Goal: Transaction & Acquisition: Purchase product/service

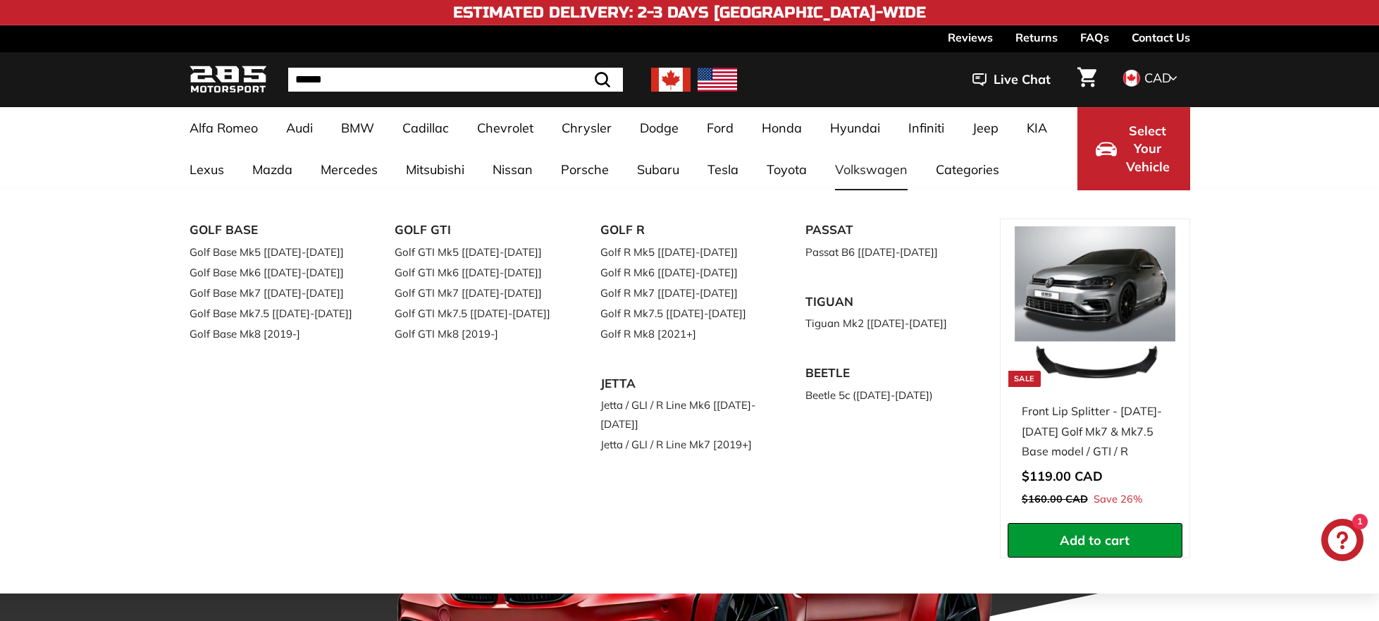
click at [863, 168] on link "Volkswagen" at bounding box center [871, 170] width 101 height 42
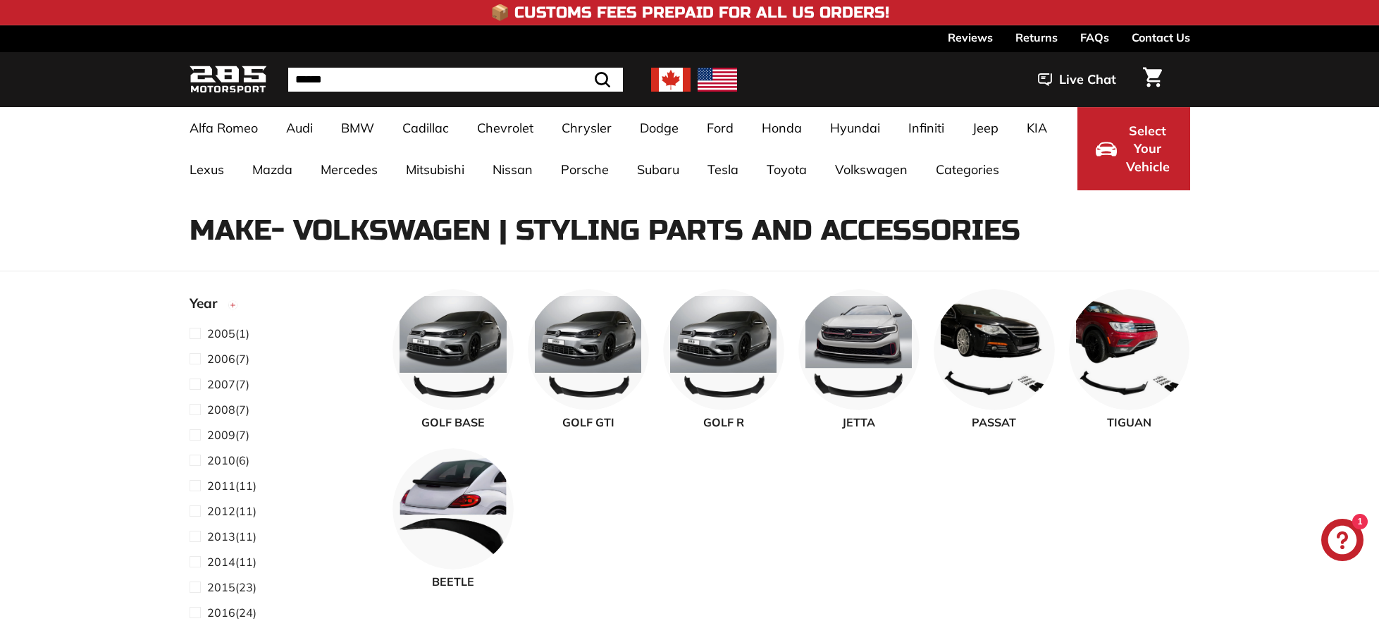
select select "**********"
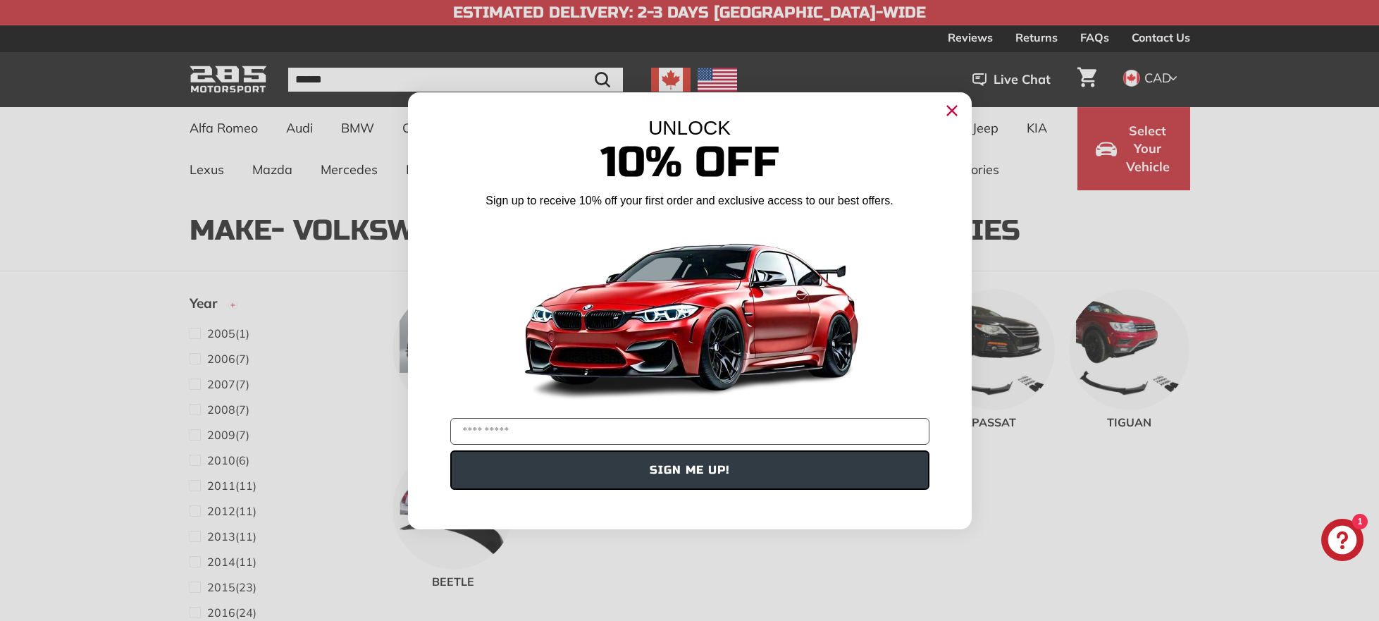
click at [954, 110] on circle "Close dialog" at bounding box center [951, 109] width 21 height 21
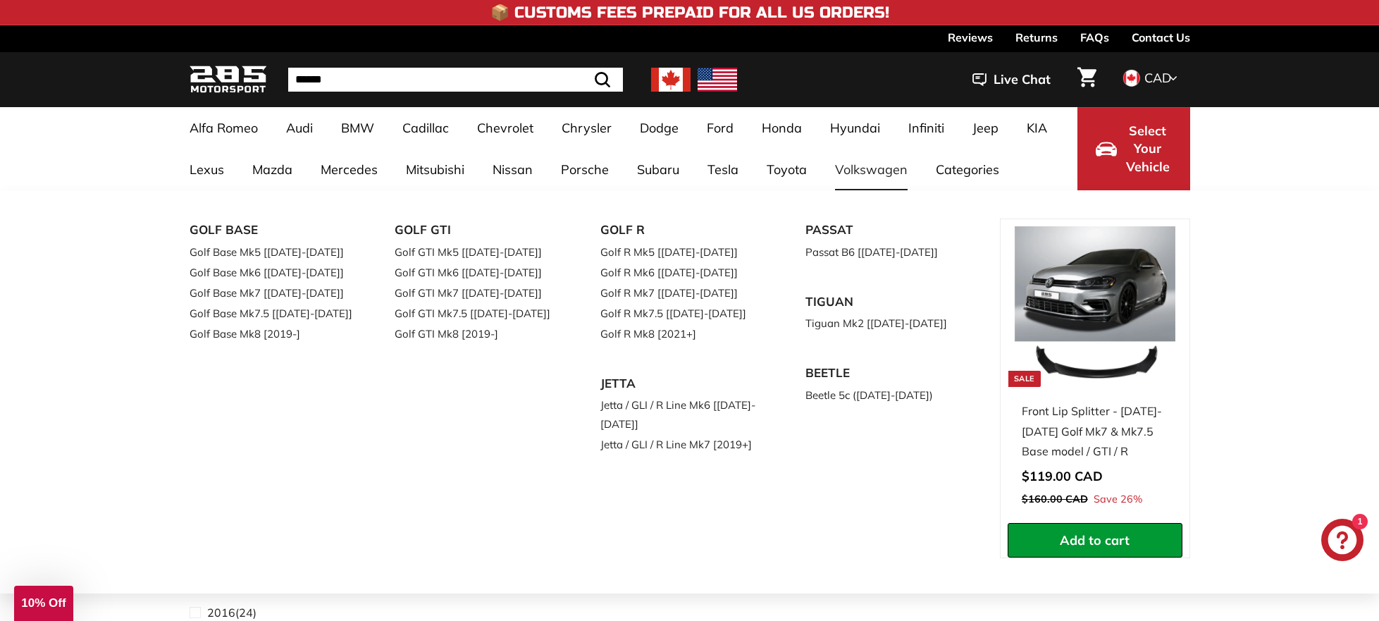
scroll to position [8, 0]
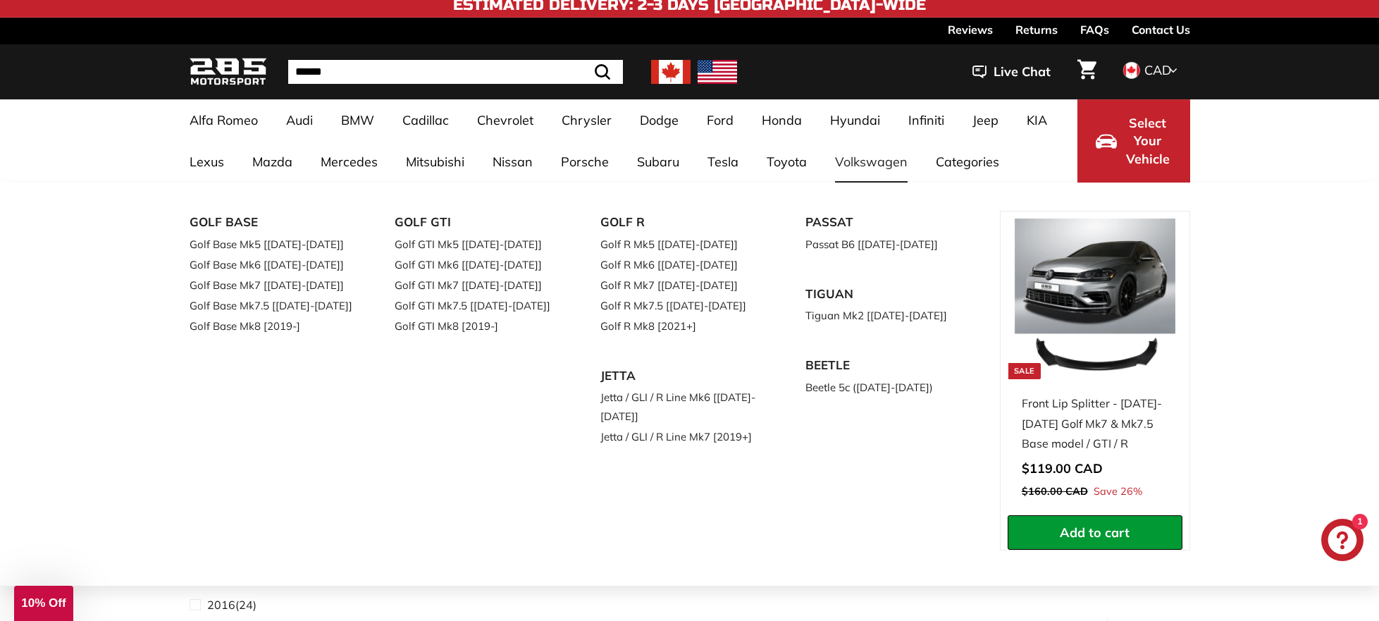
click at [858, 166] on link "Volkswagen" at bounding box center [871, 162] width 101 height 42
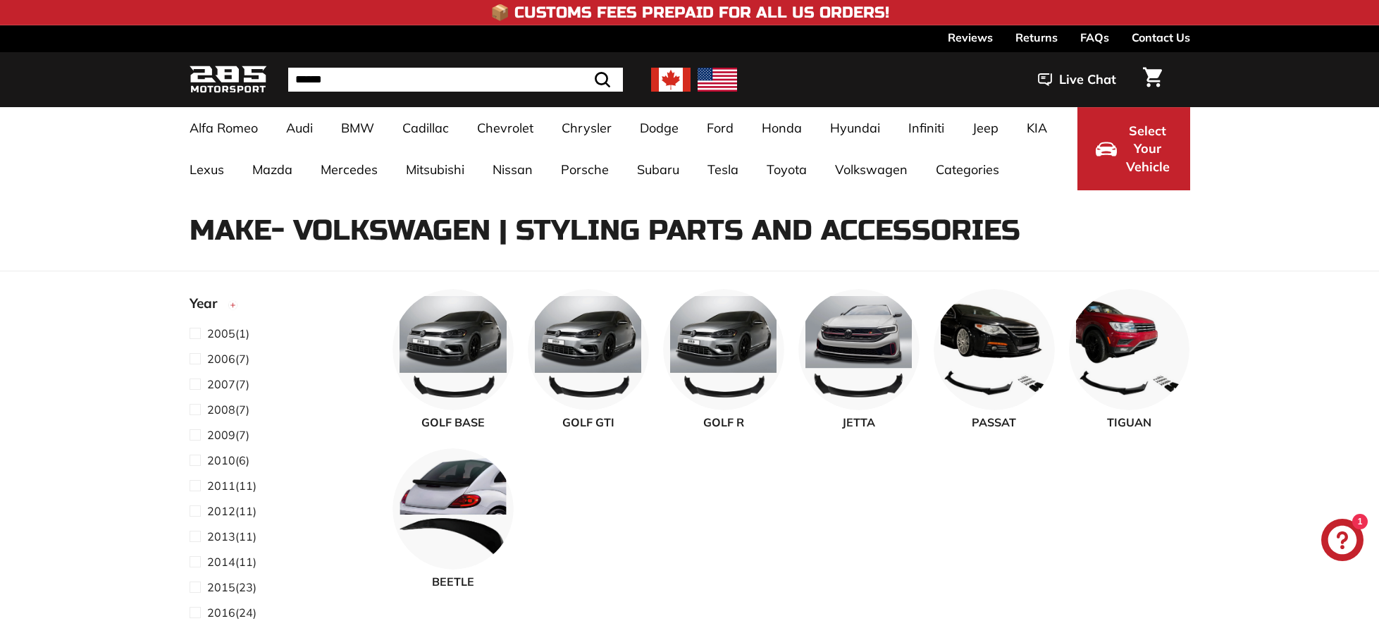
select select "**********"
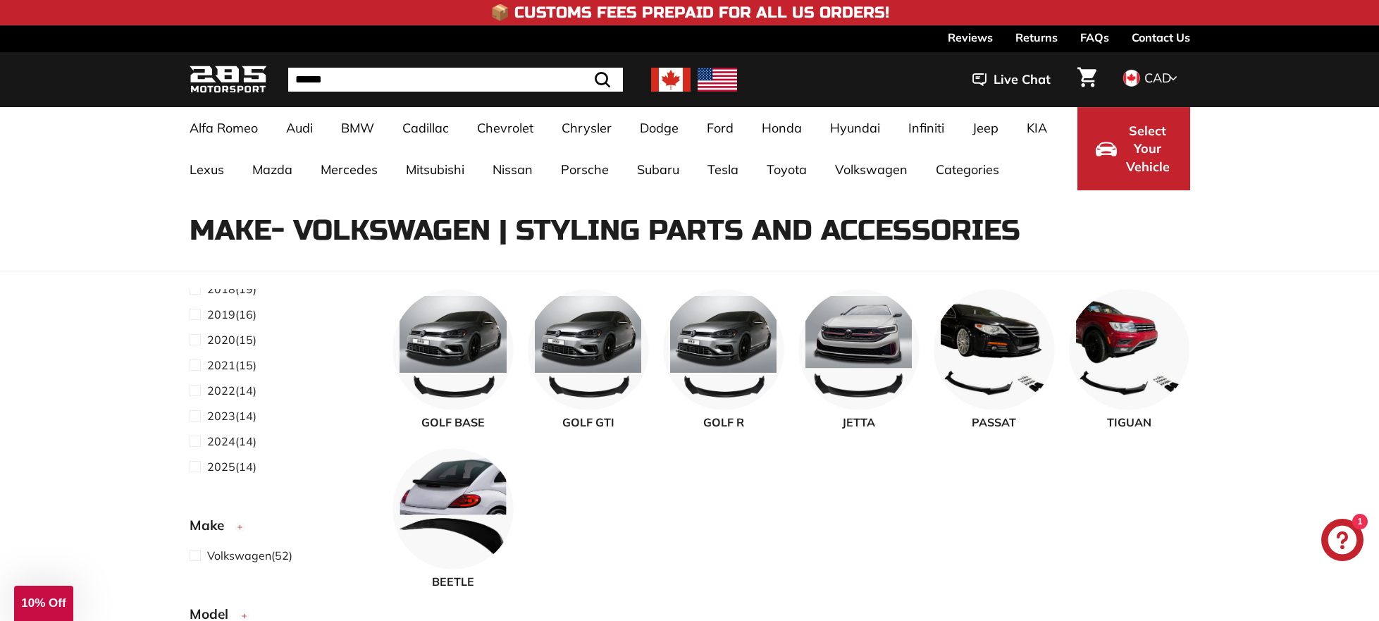
scroll to position [376, 0]
click at [222, 386] on span "2022" at bounding box center [221, 389] width 28 height 14
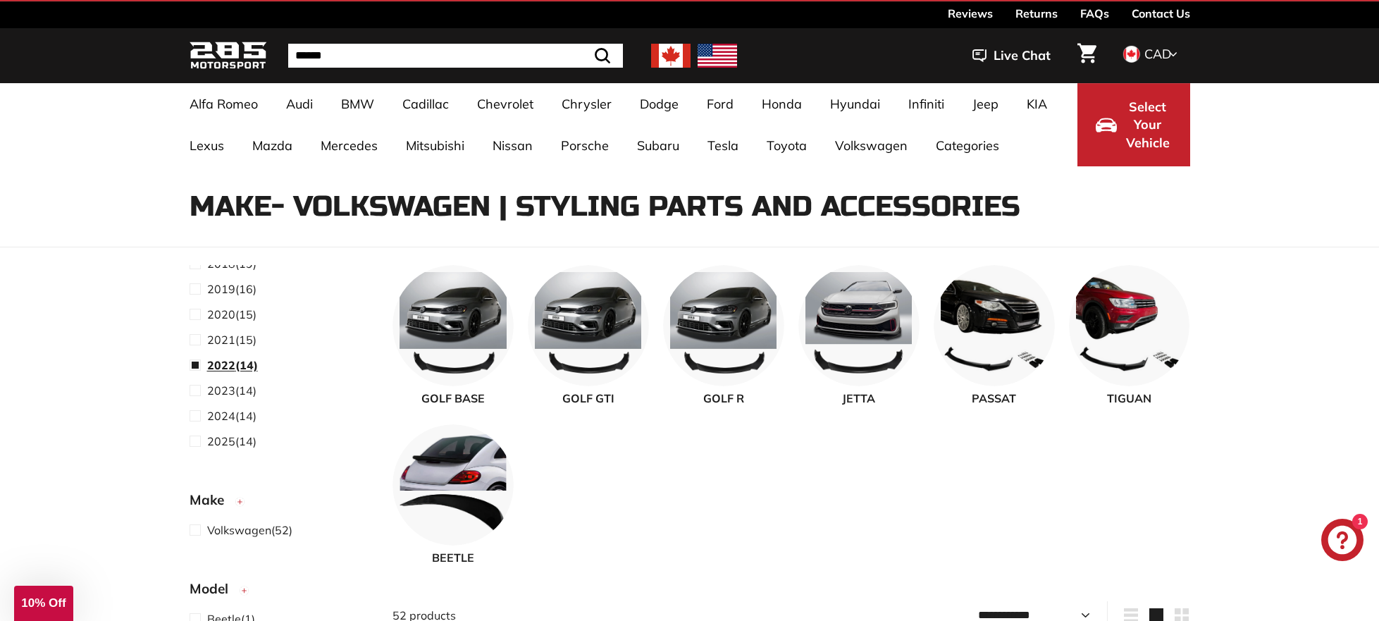
scroll to position [37, 0]
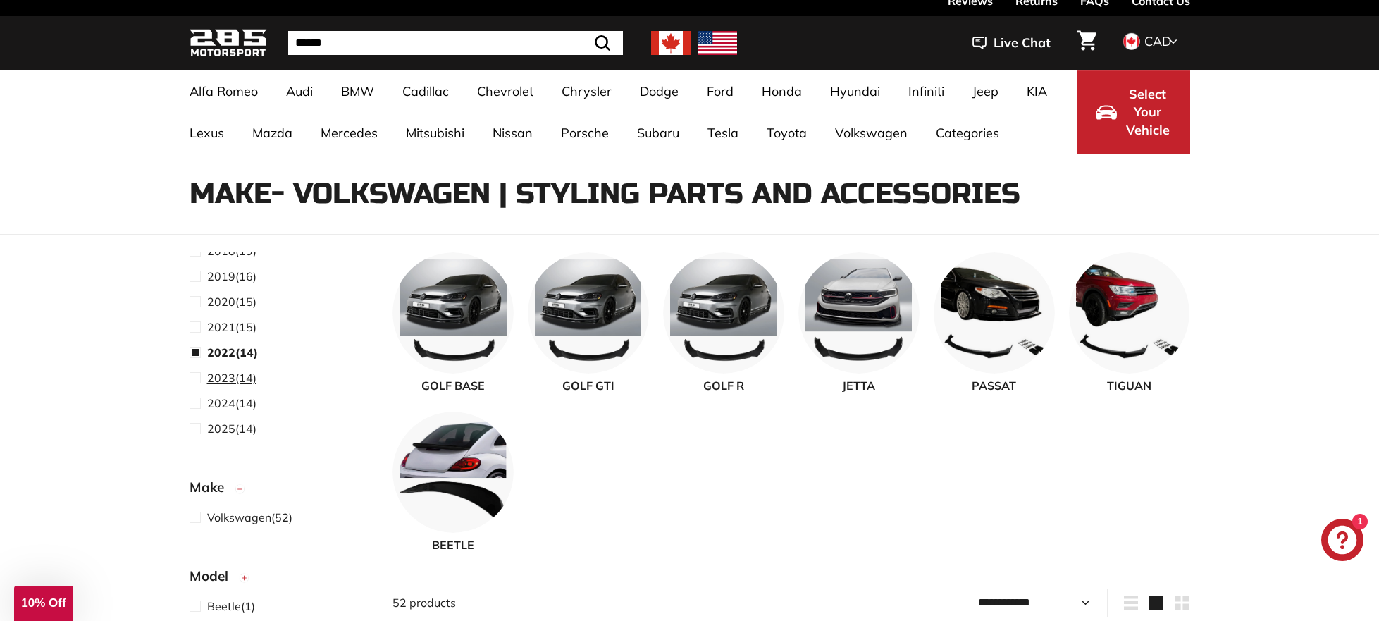
select select "**********"
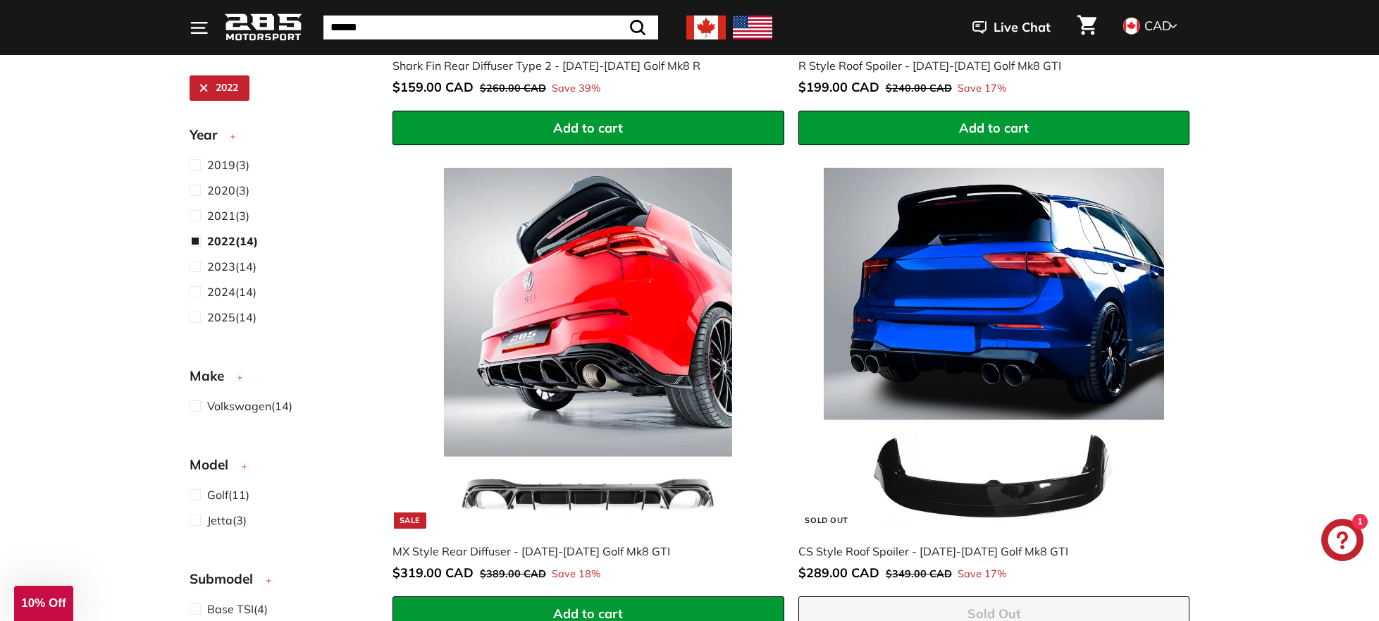
scroll to position [2789, 0]
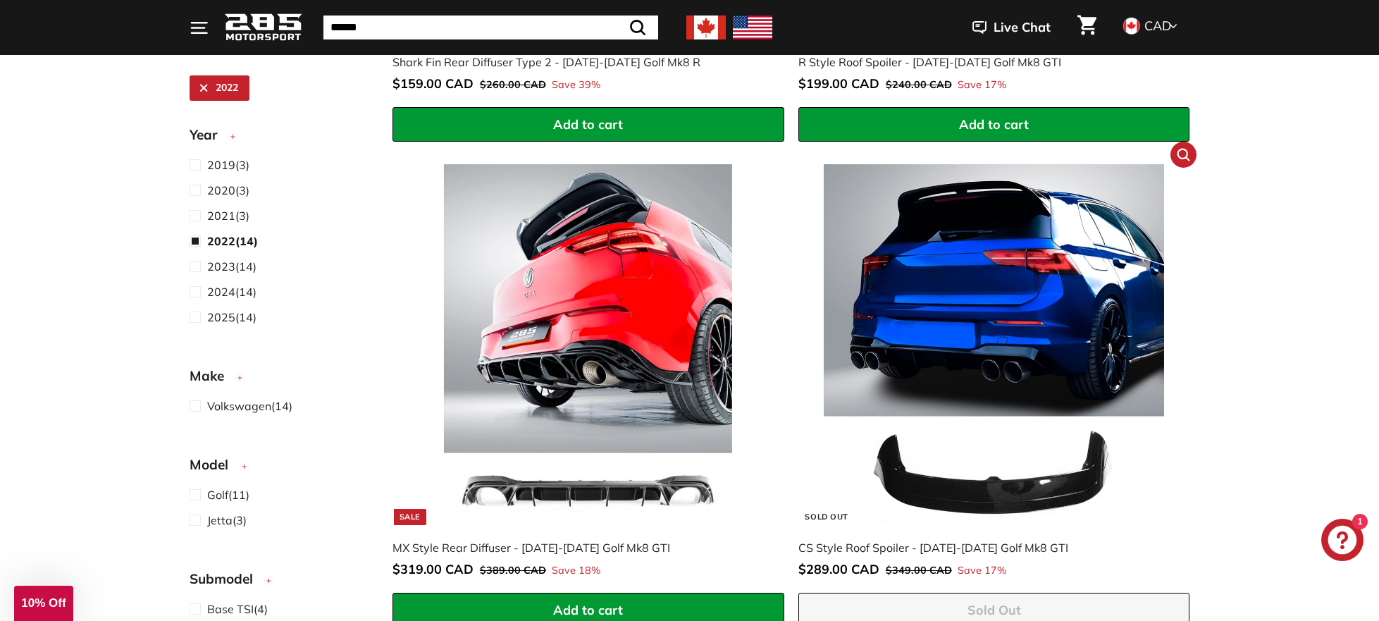
click at [992, 314] on img at bounding box center [994, 344] width 360 height 360
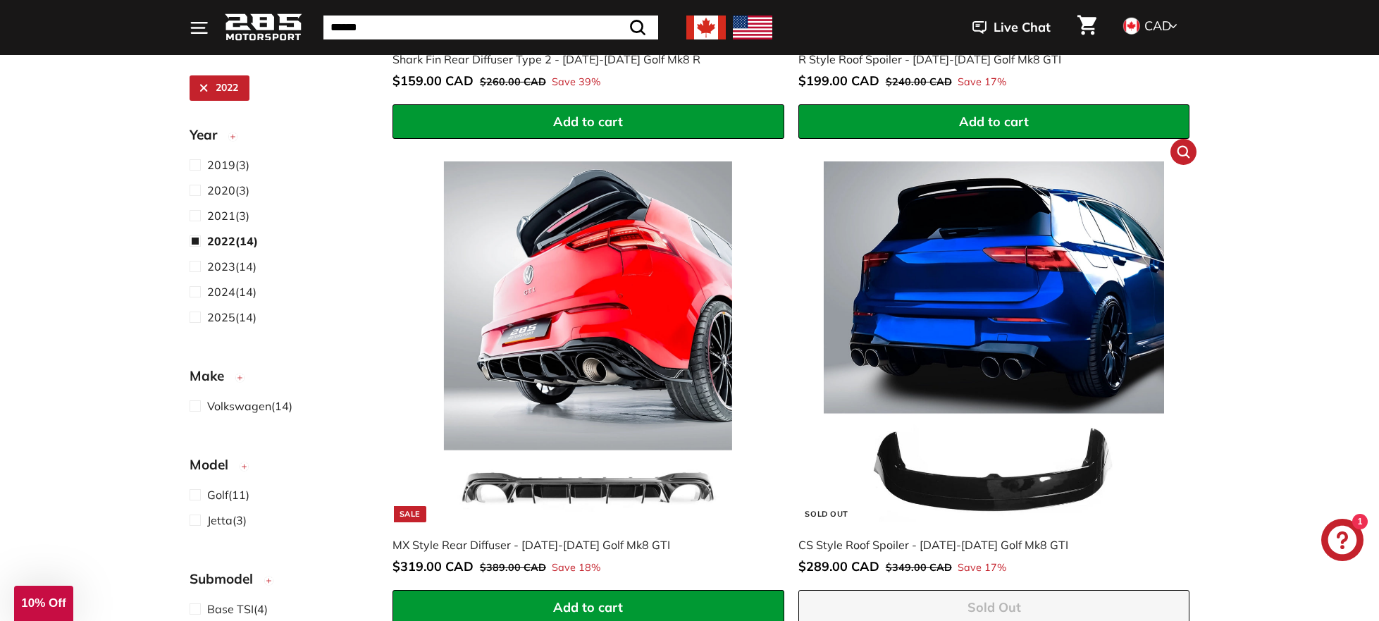
scroll to position [2787, 0]
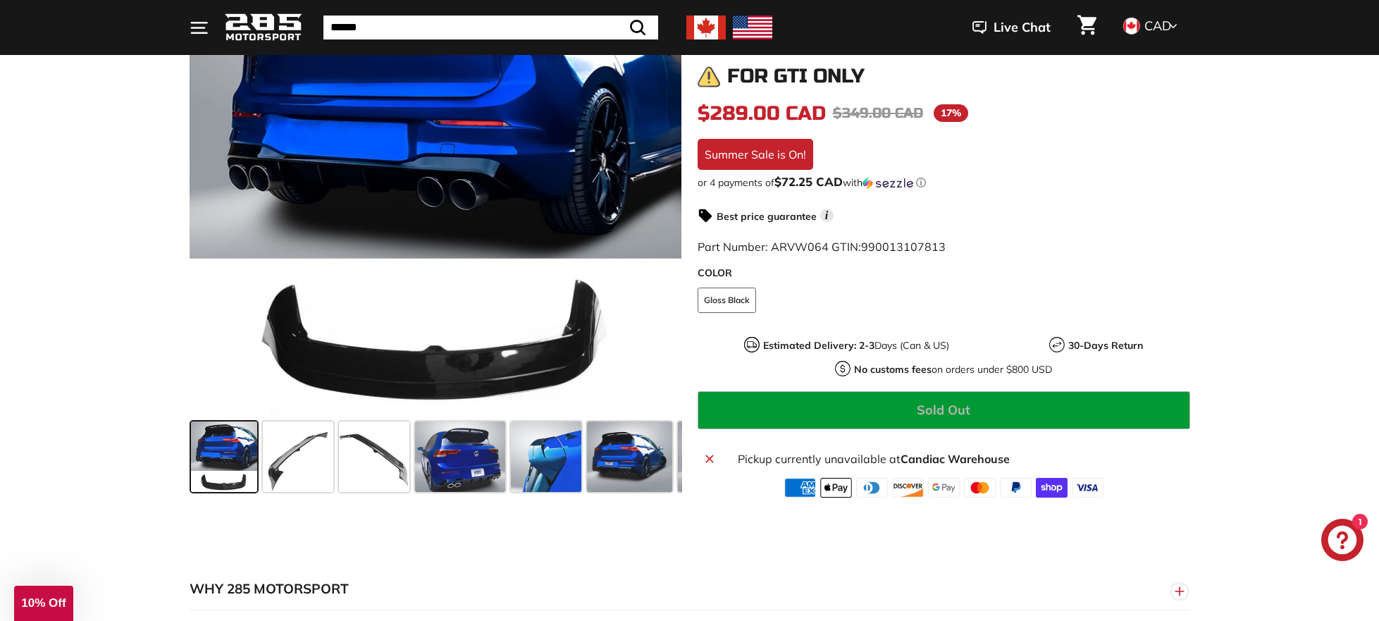
scroll to position [350, 0]
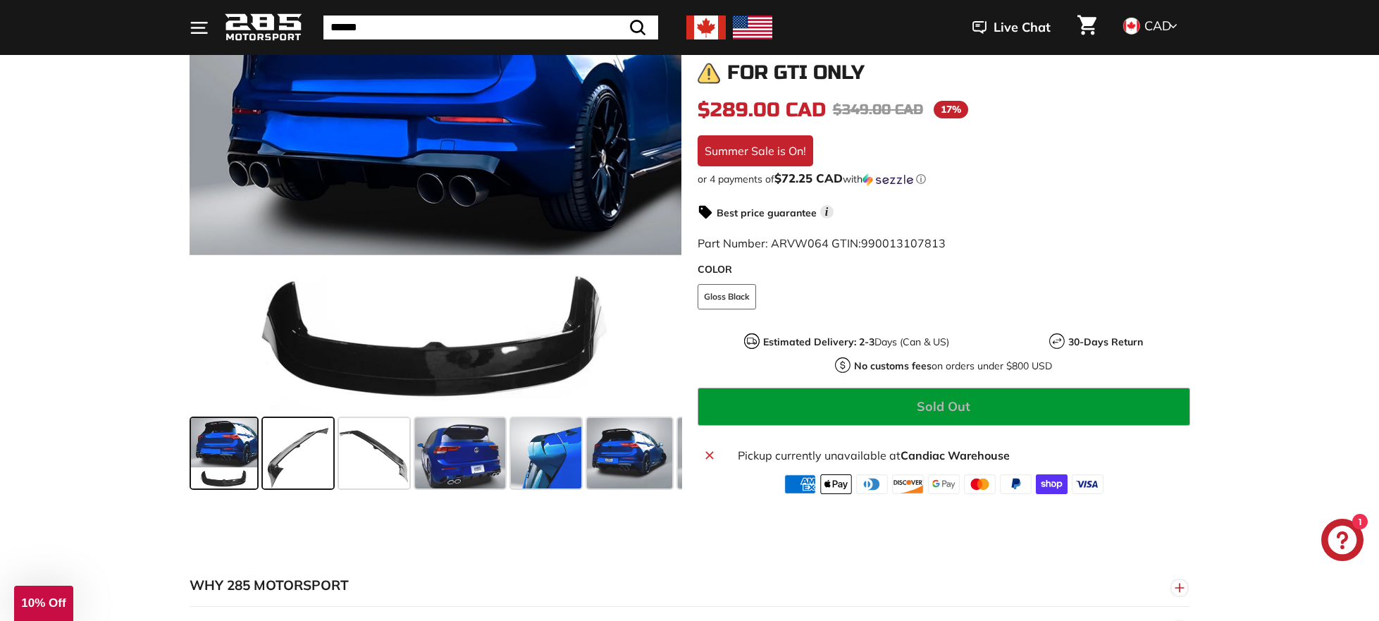
click at [292, 444] on span at bounding box center [298, 453] width 70 height 70
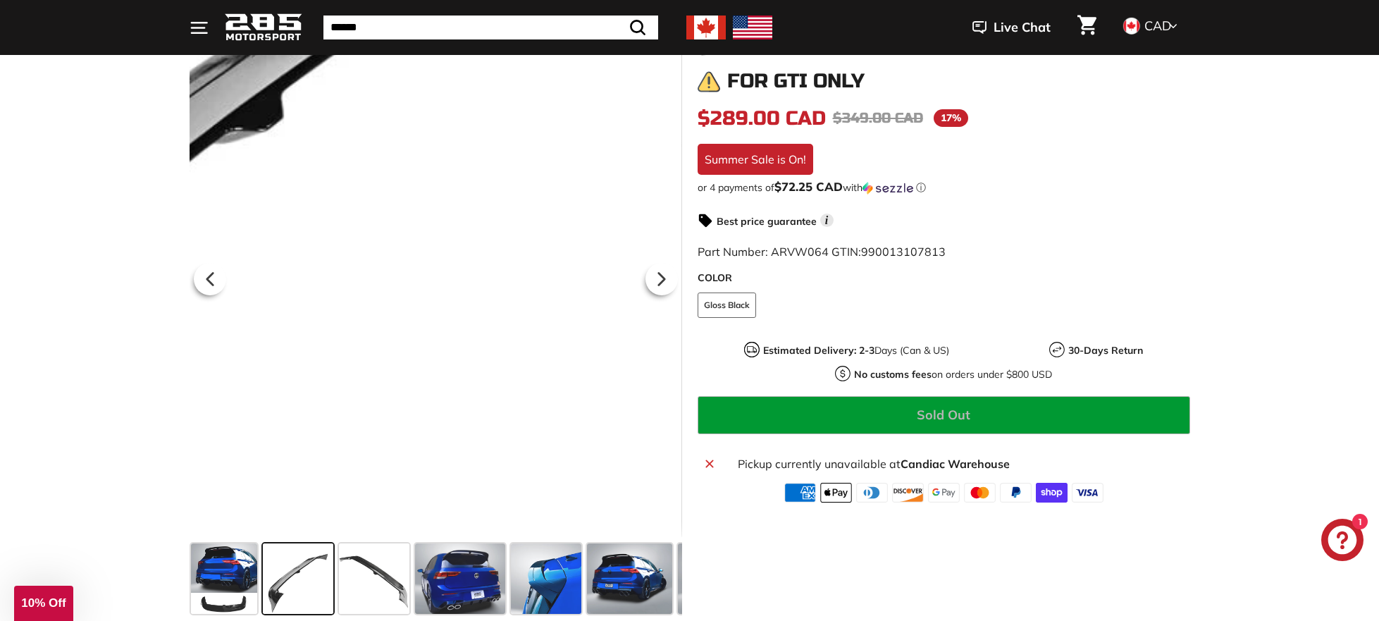
scroll to position [216, 0]
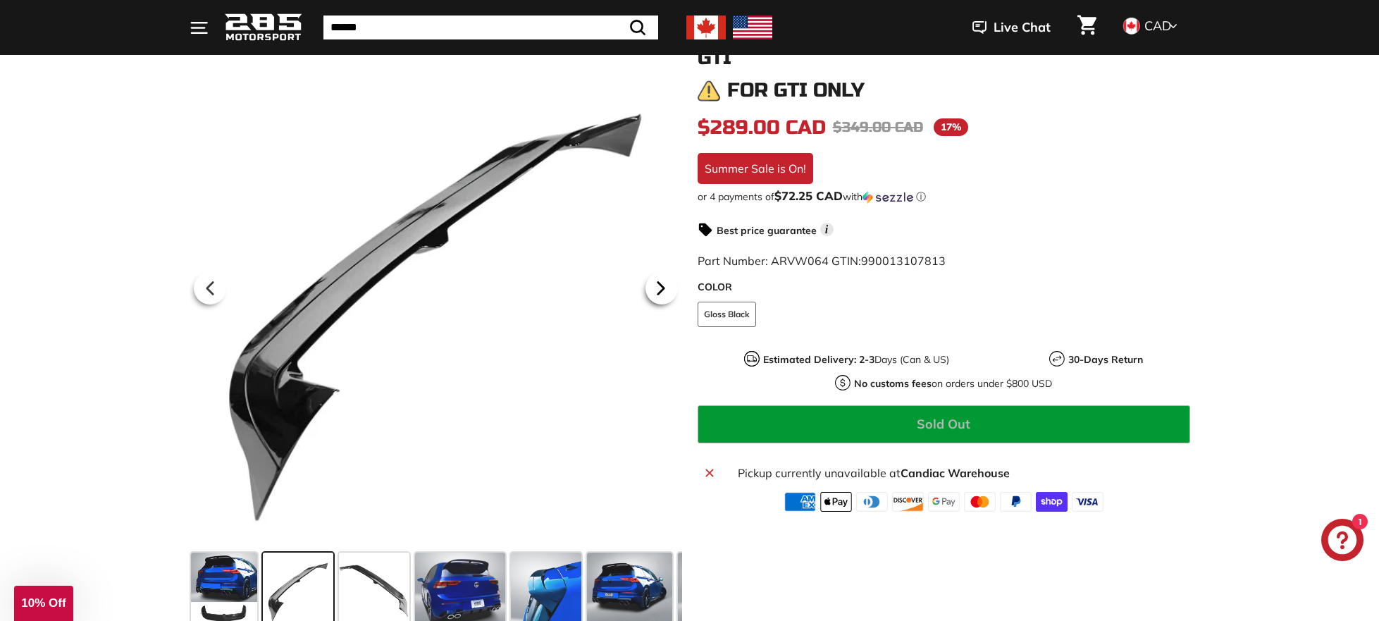
click at [666, 285] on icon at bounding box center [661, 288] width 32 height 32
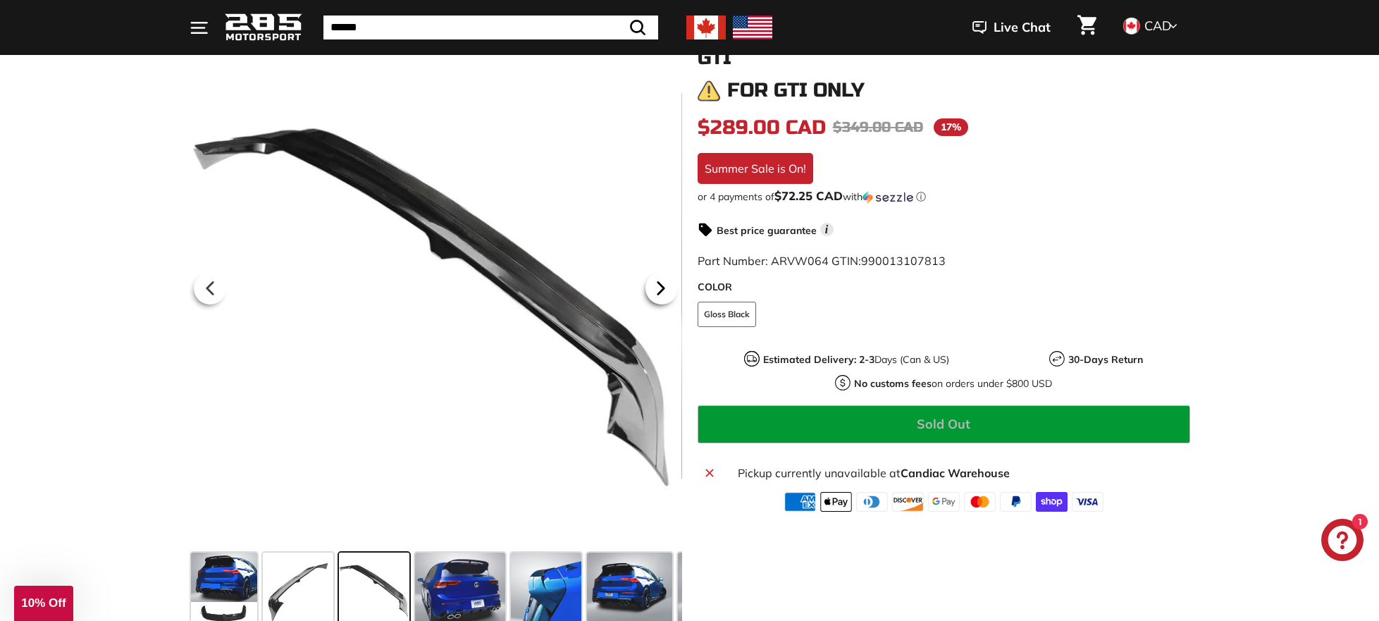
scroll to position [213, 0]
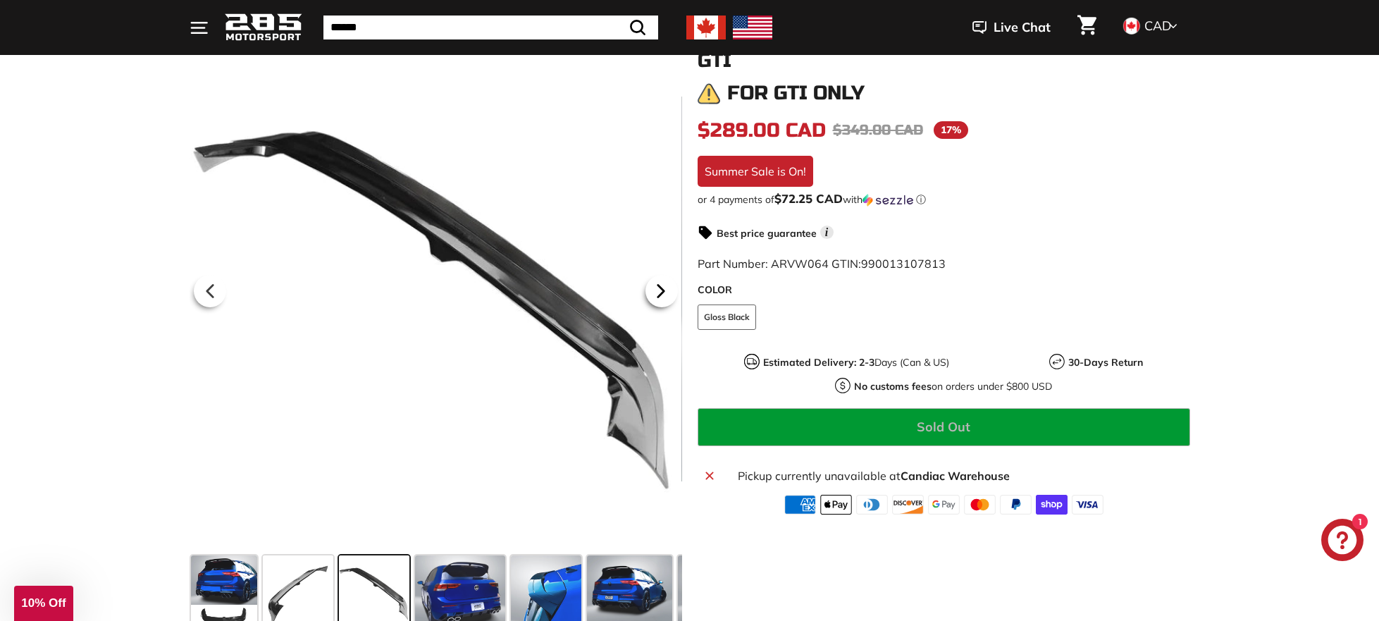
click at [666, 285] on icon at bounding box center [661, 291] width 32 height 32
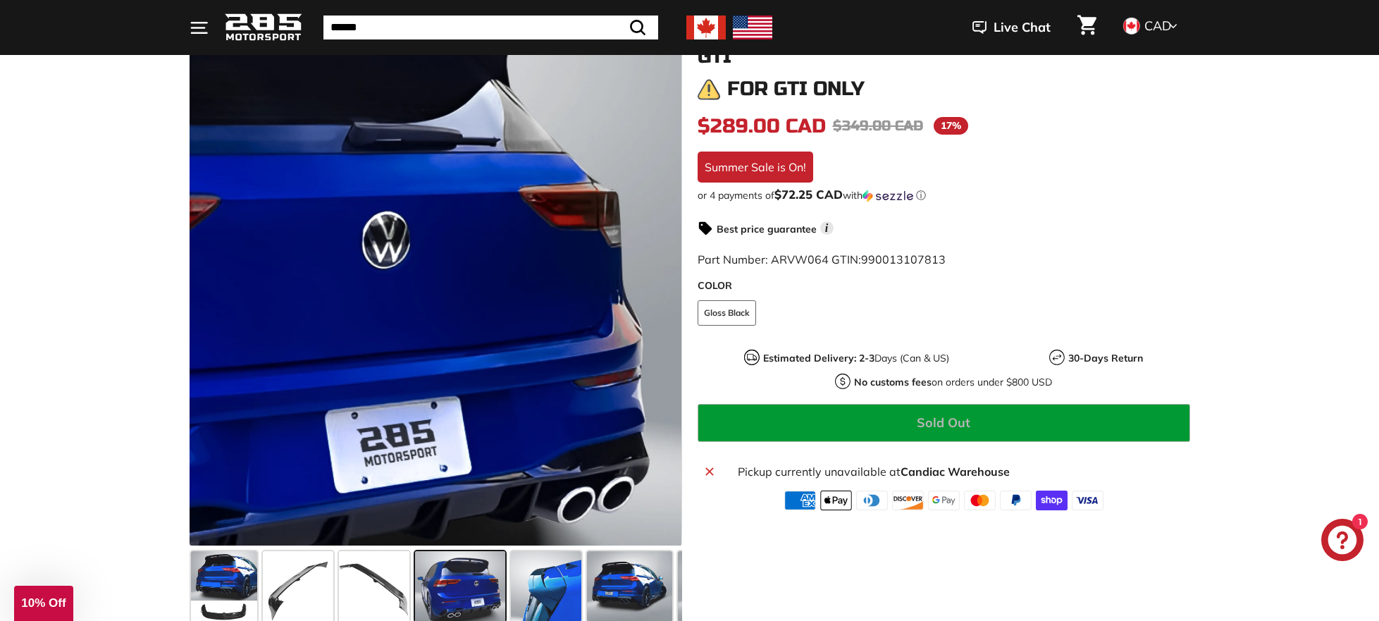
scroll to position [226, 0]
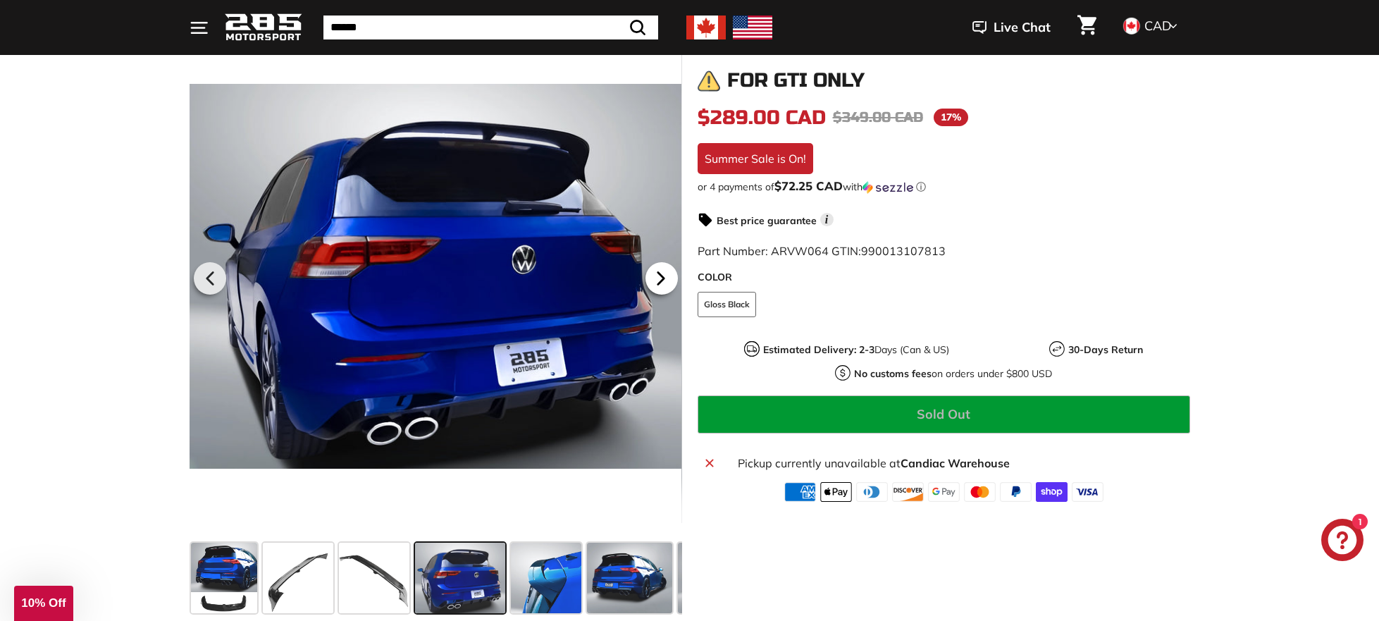
click at [663, 275] on icon at bounding box center [661, 278] width 32 height 32
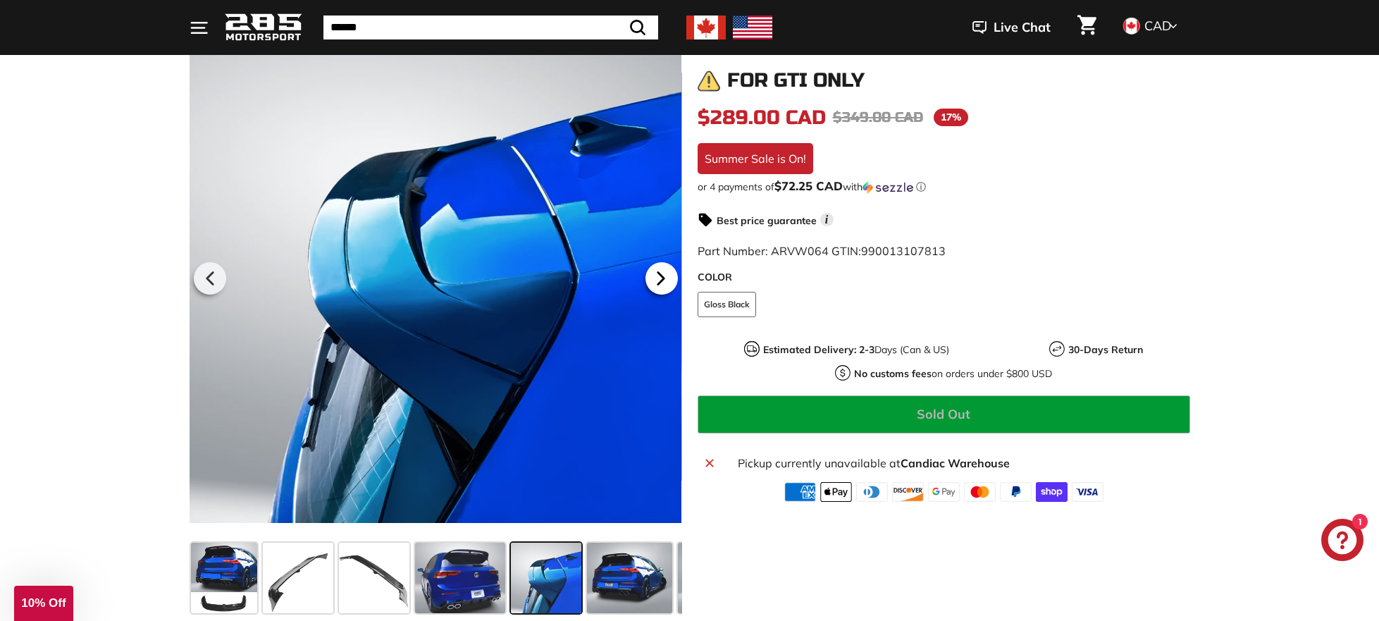
click at [661, 276] on icon at bounding box center [661, 279] width 6 height 12
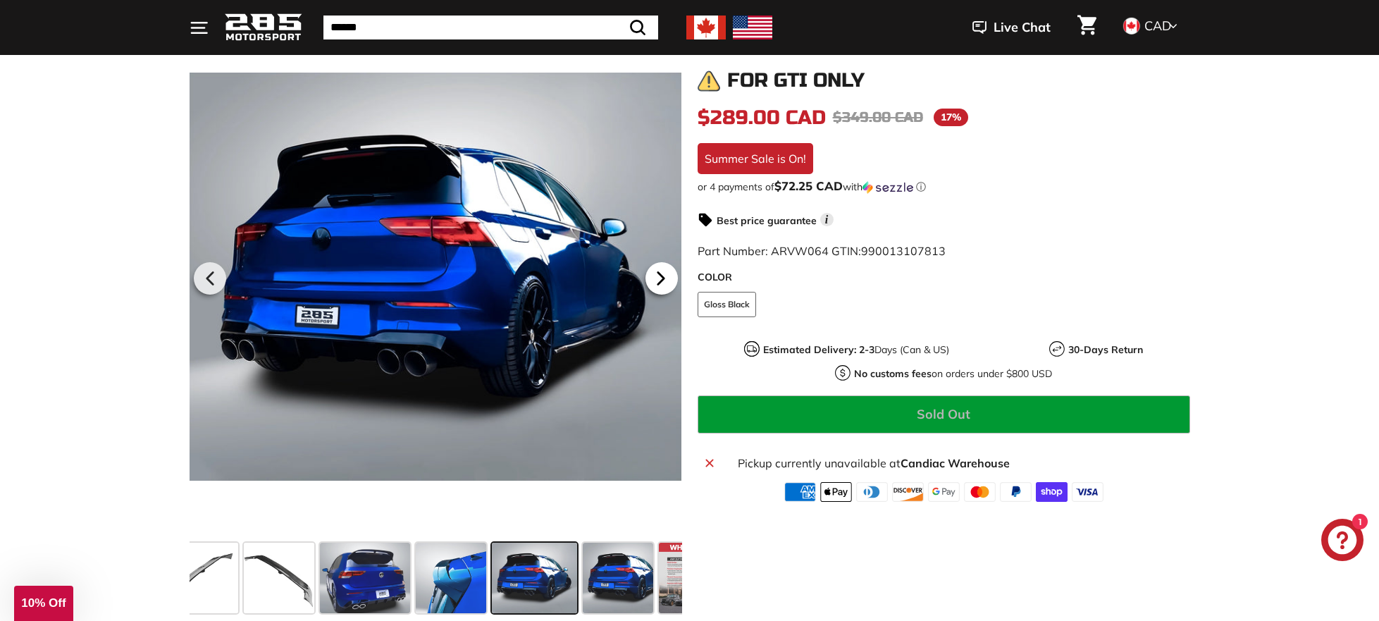
scroll to position [0, 145]
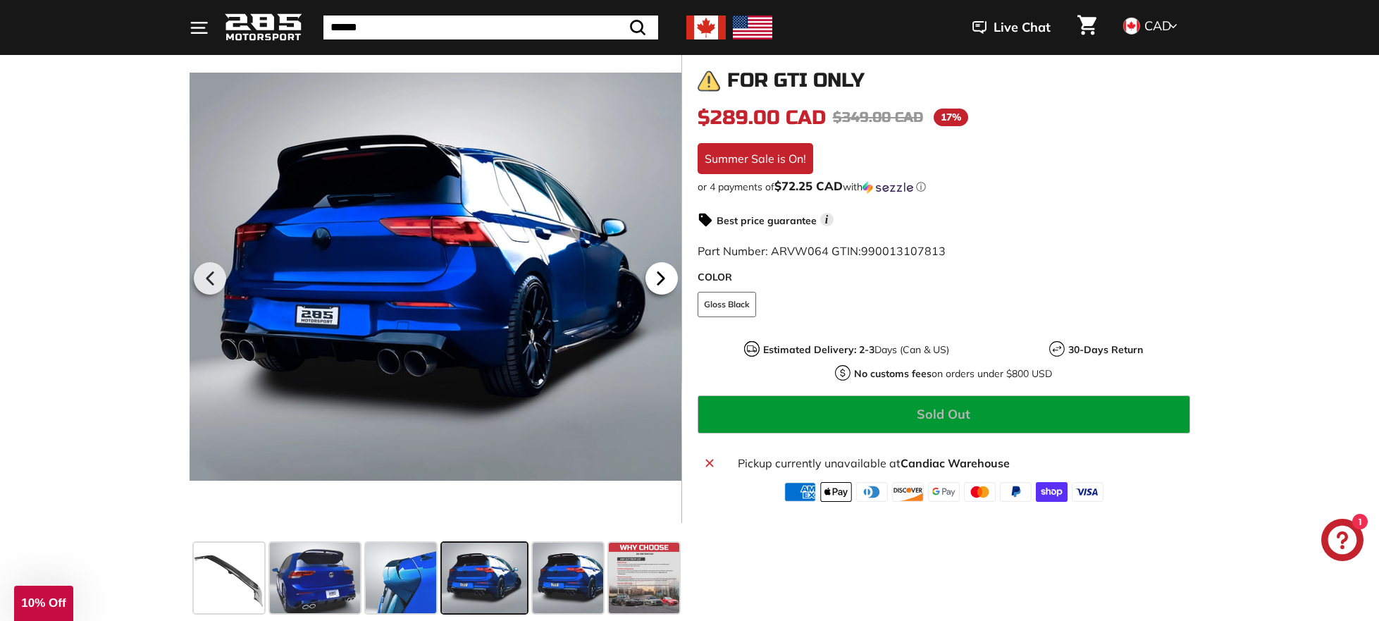
click at [661, 276] on icon at bounding box center [661, 279] width 6 height 12
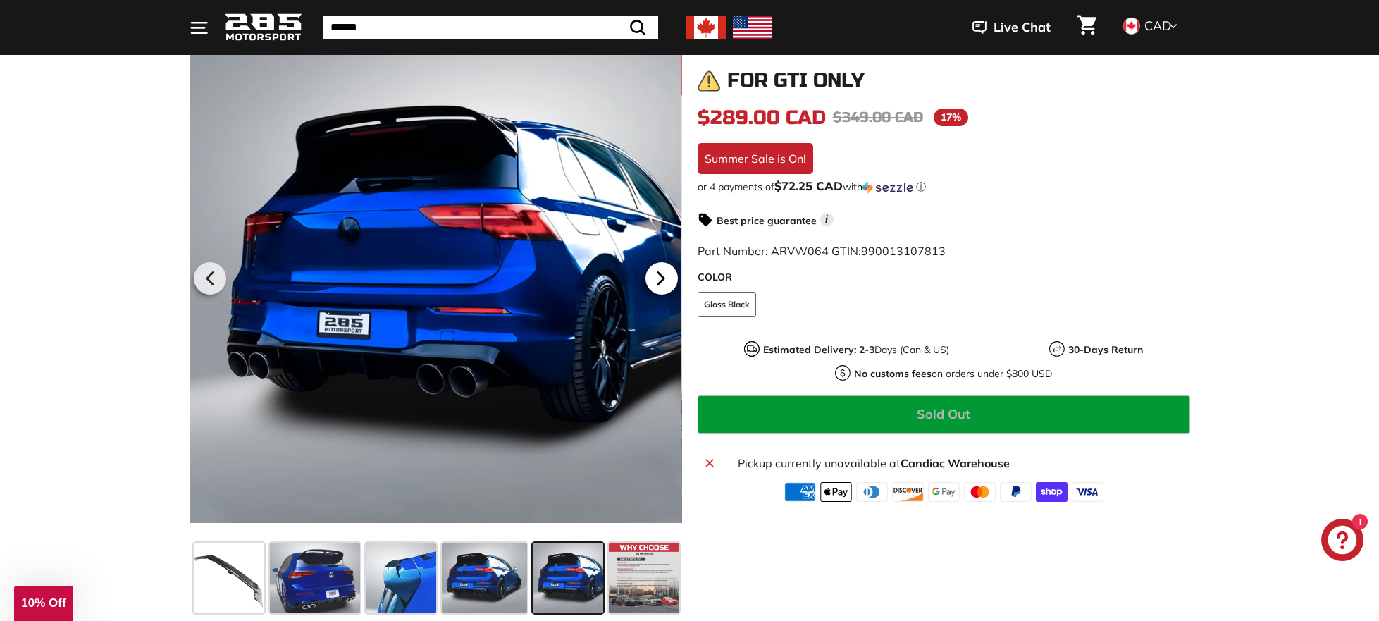
click at [661, 276] on icon at bounding box center [661, 279] width 6 height 12
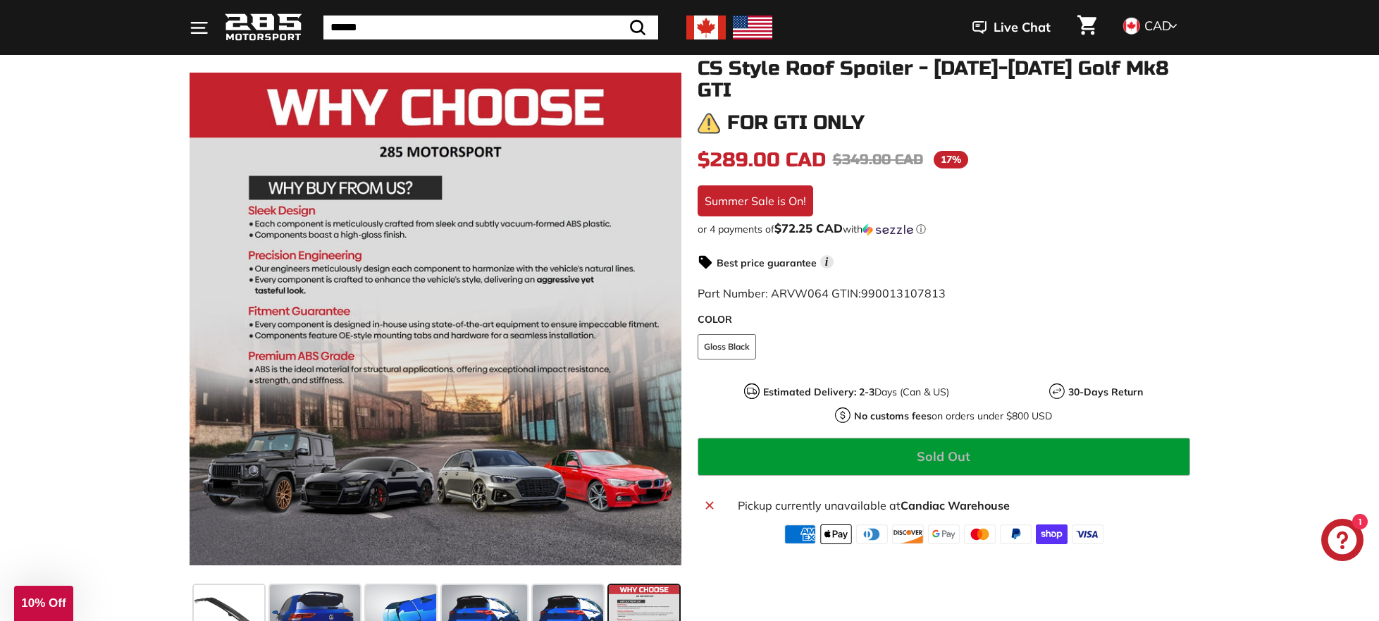
scroll to position [176, 0]
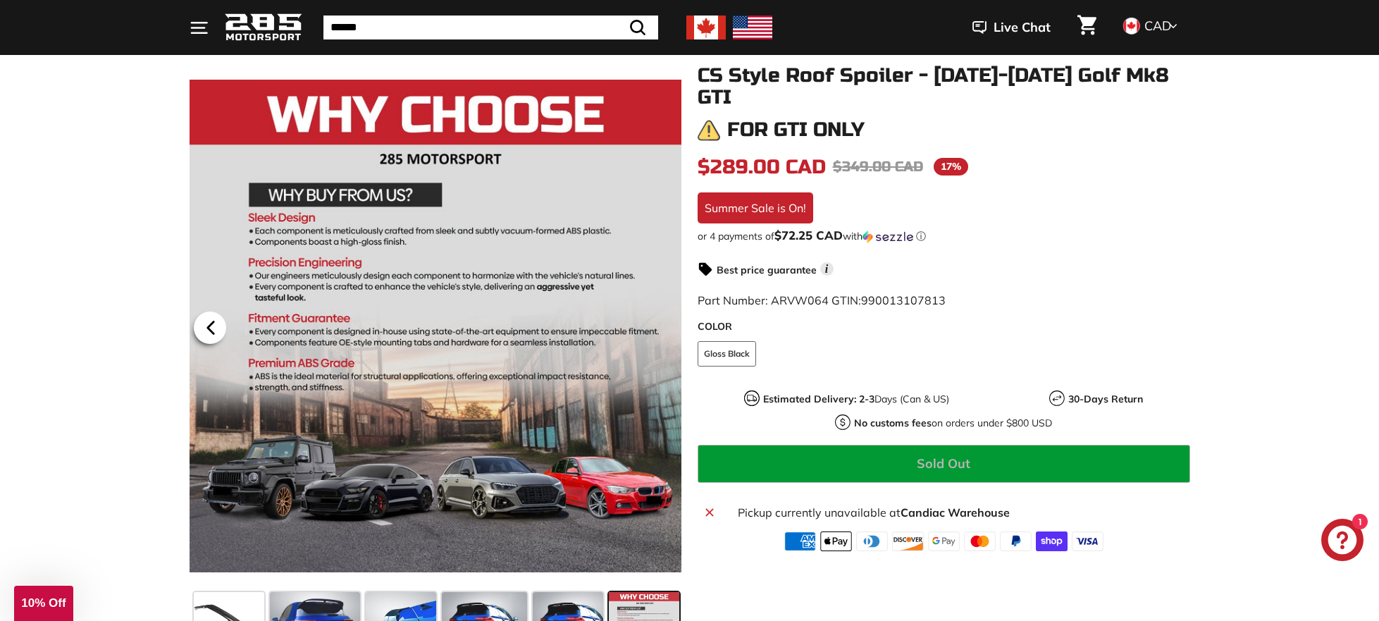
click at [210, 326] on icon at bounding box center [210, 328] width 6 height 12
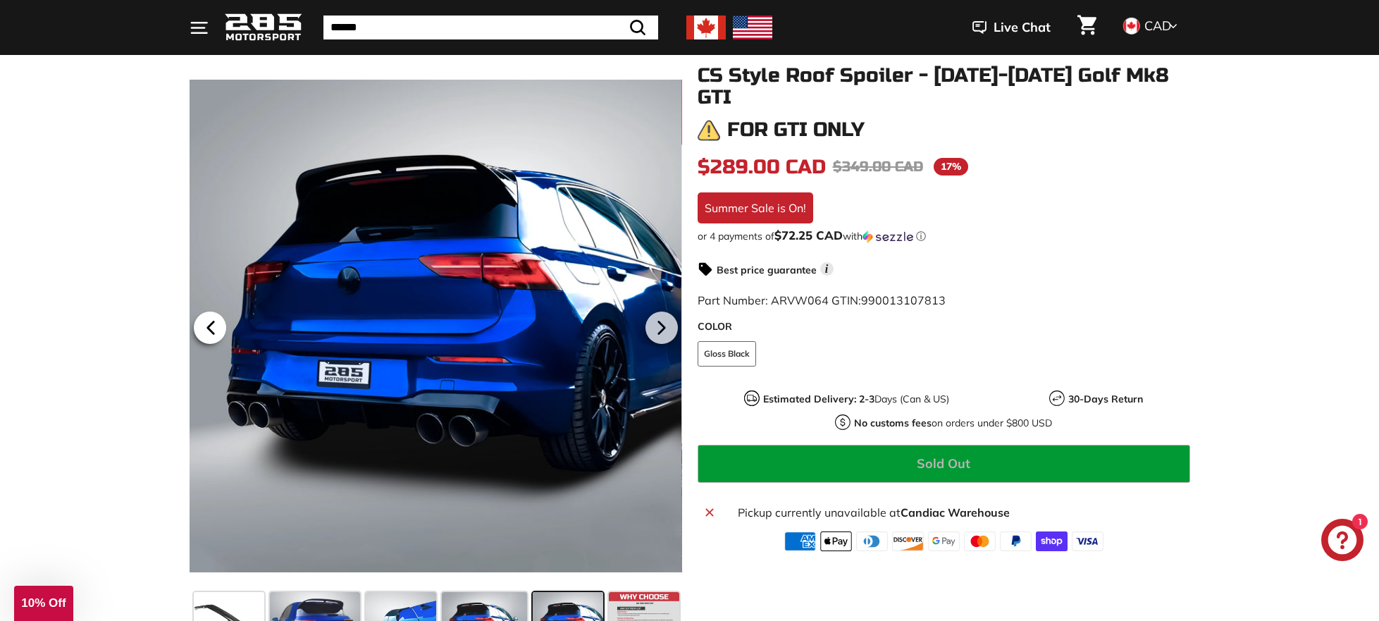
click at [214, 326] on icon at bounding box center [211, 328] width 32 height 32
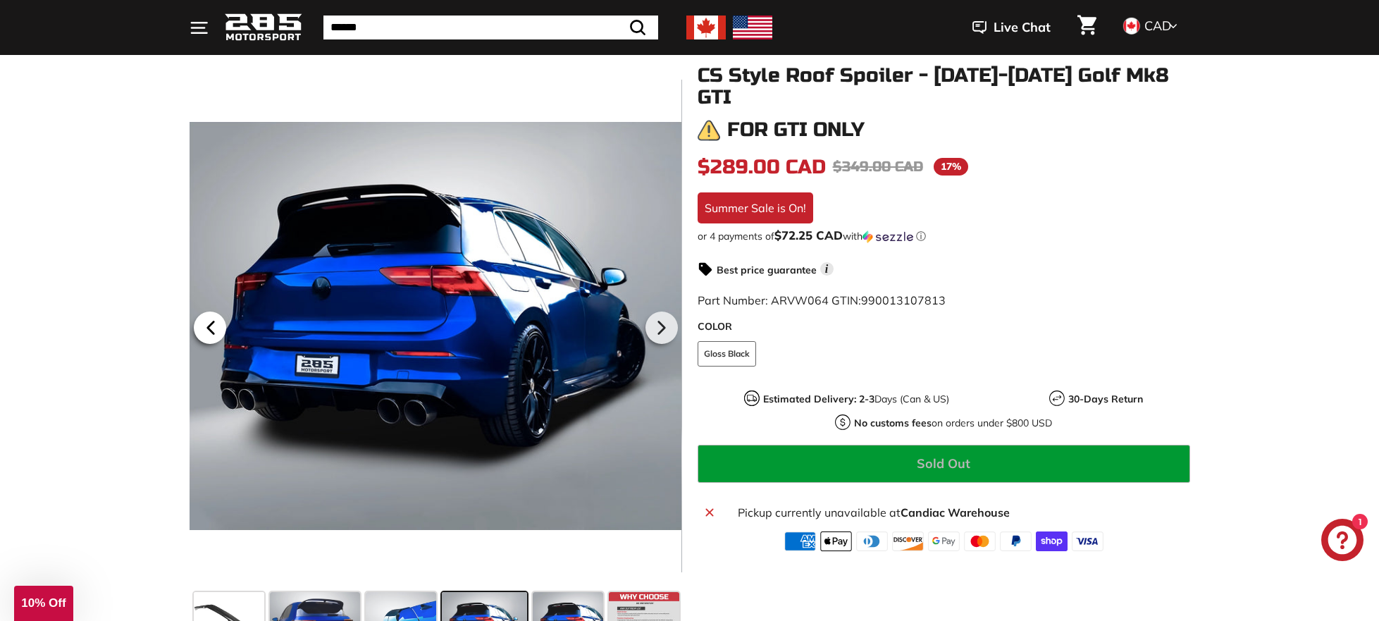
click at [214, 326] on icon at bounding box center [211, 328] width 32 height 32
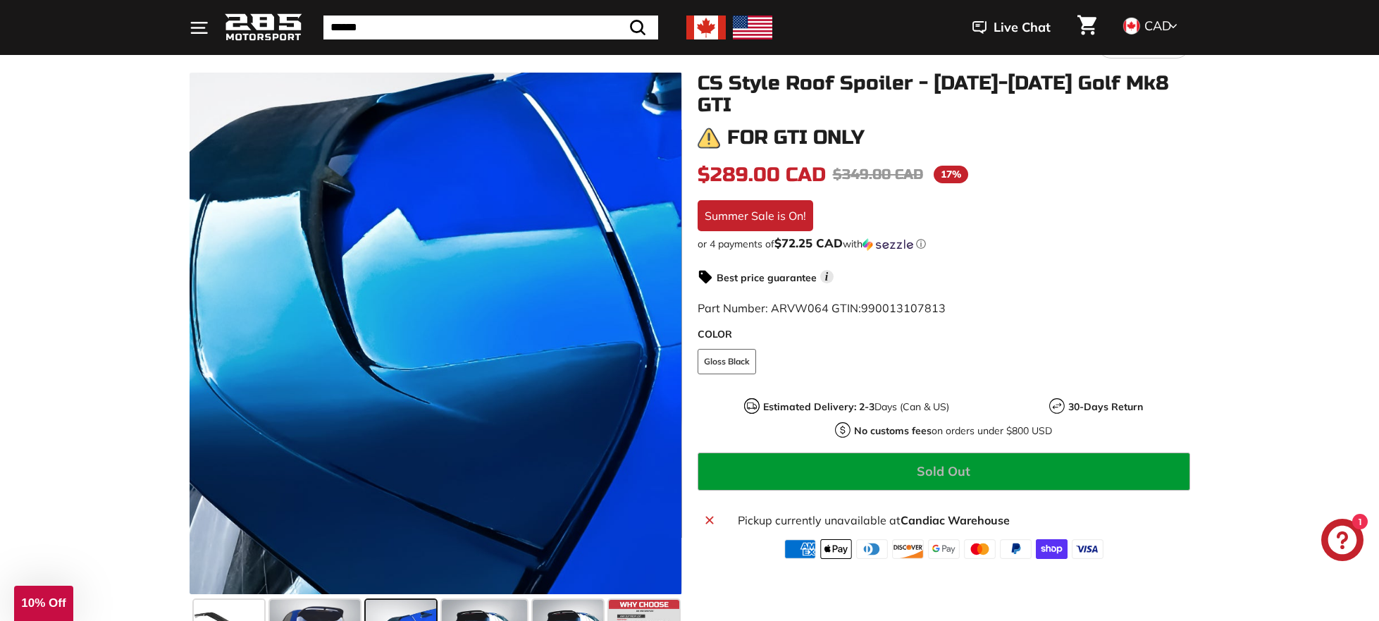
scroll to position [164, 0]
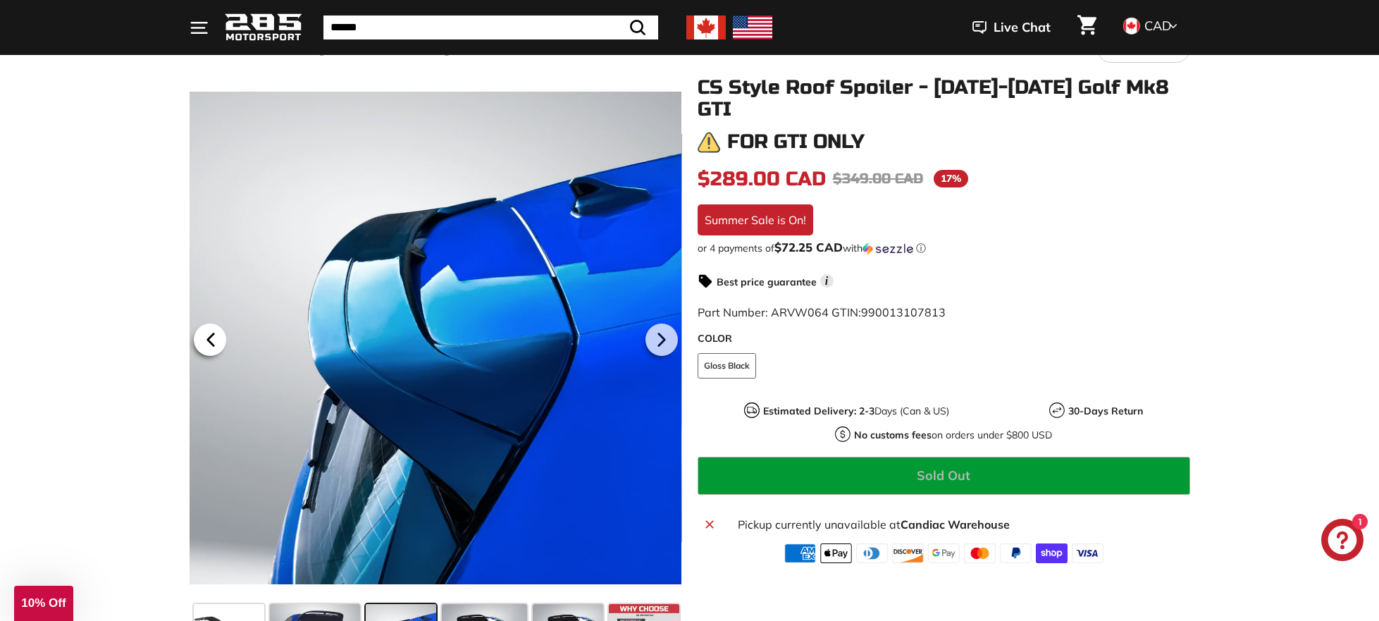
click at [212, 336] on icon at bounding box center [210, 340] width 6 height 12
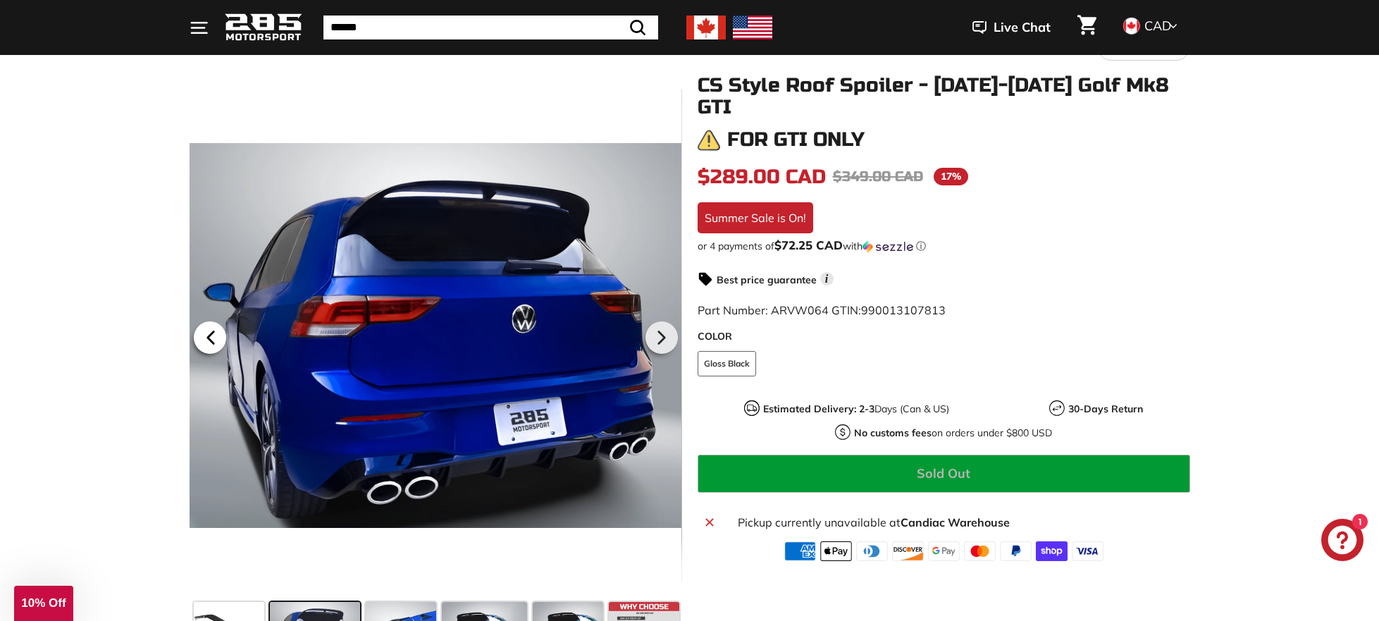
click at [211, 335] on icon at bounding box center [210, 338] width 6 height 12
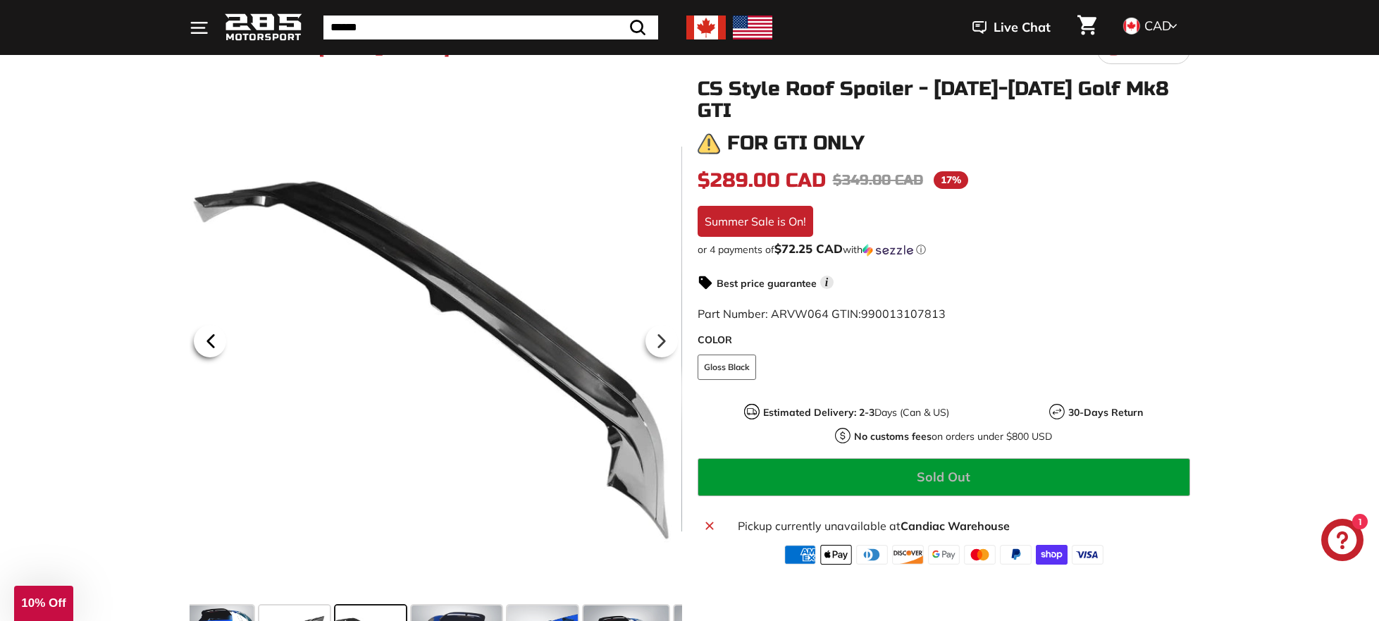
scroll to position [0, 0]
click at [207, 341] on icon at bounding box center [210, 342] width 6 height 12
